Goal: Find specific page/section: Find specific page/section

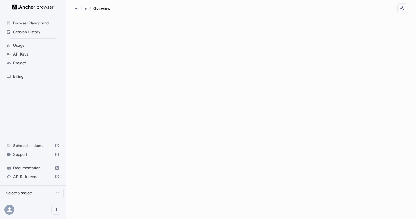
click at [41, 33] on span "Session History" at bounding box center [36, 31] width 46 height 5
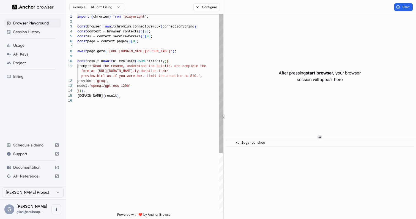
scroll to position [49, 0]
click at [43, 29] on span "Session History" at bounding box center [36, 31] width 46 height 5
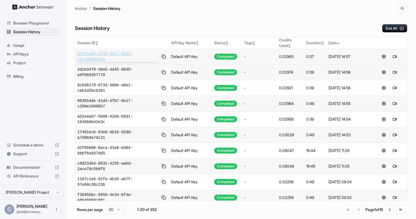
click at [100, 51] on span "a0f91e66-4750-4811-9d94-c5c299069d1a" at bounding box center [117, 56] width 81 height 11
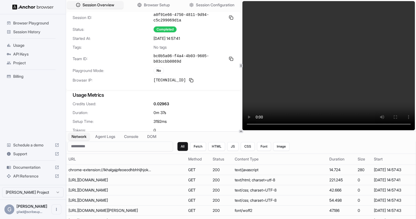
click at [361, 123] on video at bounding box center [328, 65] width 173 height 129
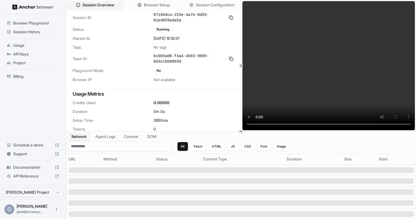
click at [35, 33] on span "Session History" at bounding box center [36, 31] width 46 height 5
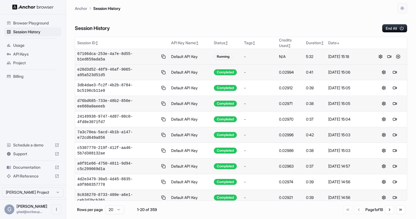
click at [397, 57] on button at bounding box center [397, 56] width 7 height 7
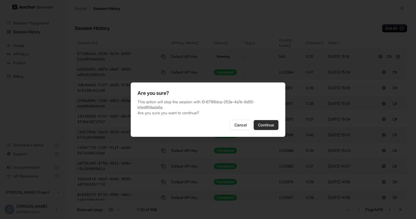
click at [274, 123] on button "Continue" at bounding box center [265, 125] width 25 height 10
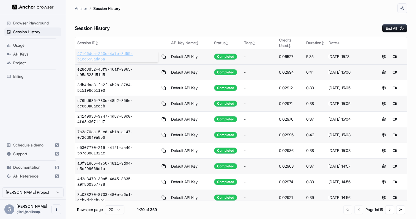
click at [120, 58] on span "67166dca-253e-4a7e-8d55-b1ed659ada5a" at bounding box center [117, 56] width 81 height 11
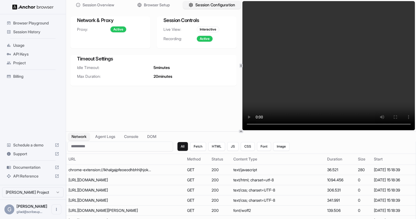
click at [211, 6] on span "Session Configuration" at bounding box center [215, 5] width 40 height 6
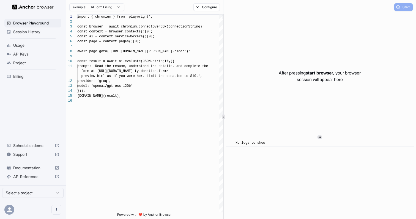
scroll to position [49, 0]
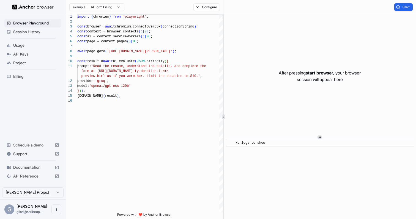
click at [48, 31] on span "Session History" at bounding box center [36, 31] width 46 height 5
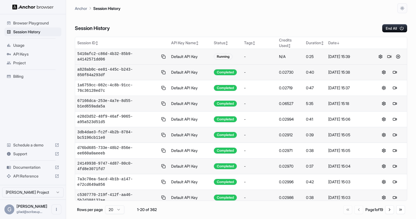
click at [388, 57] on button at bounding box center [389, 56] width 7 height 7
